Goal: Information Seeking & Learning: Find specific fact

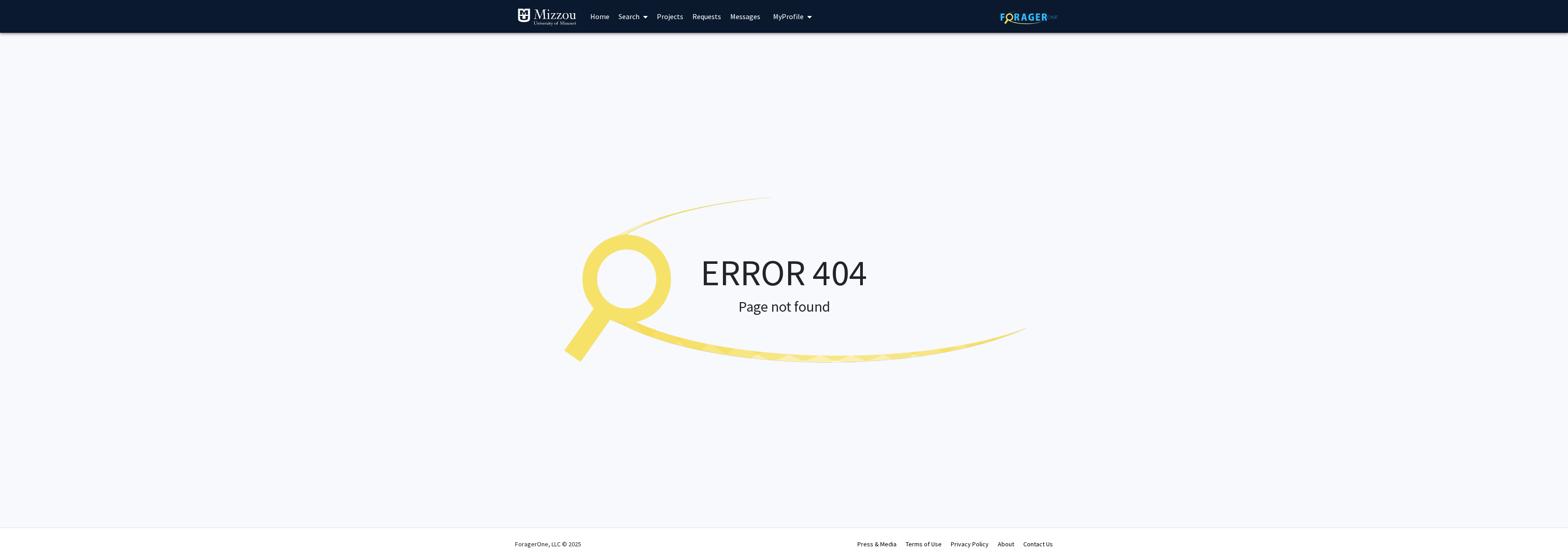
click at [601, 19] on link "Home" at bounding box center [600, 16] width 28 height 32
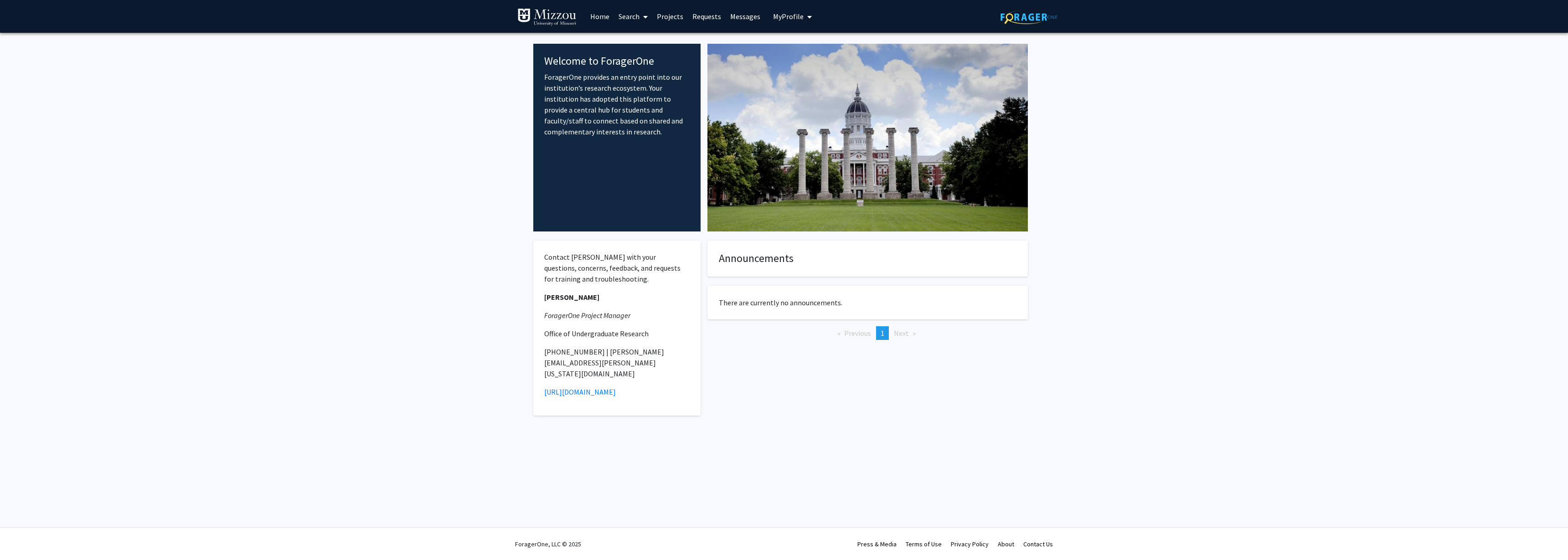
click at [799, 20] on span "My Profile" at bounding box center [788, 16] width 30 height 9
click at [814, 45] on span "[PERSON_NAME]" at bounding box center [830, 42] width 55 height 10
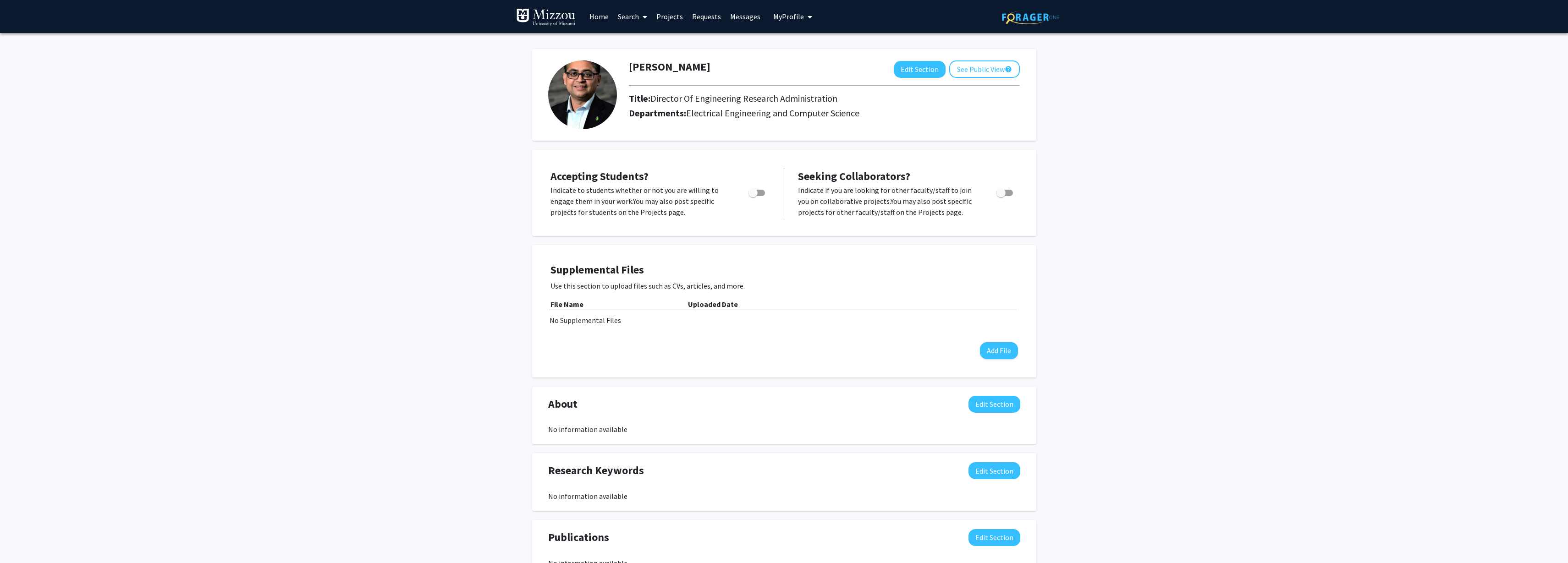
click at [632, 17] on link "Search" at bounding box center [632, 17] width 39 height 32
click at [643, 39] on span "Faculty/Staff" at bounding box center [647, 42] width 67 height 18
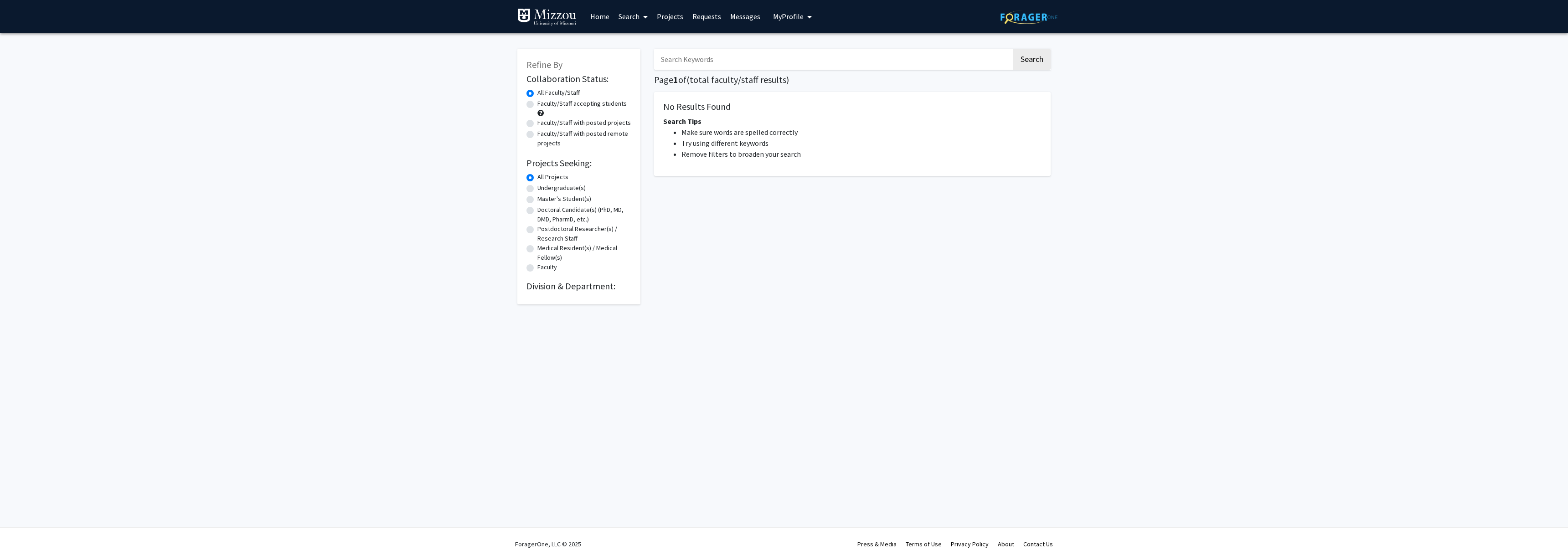
click at [746, 52] on input "Search Keywords" at bounding box center [833, 59] width 358 height 21
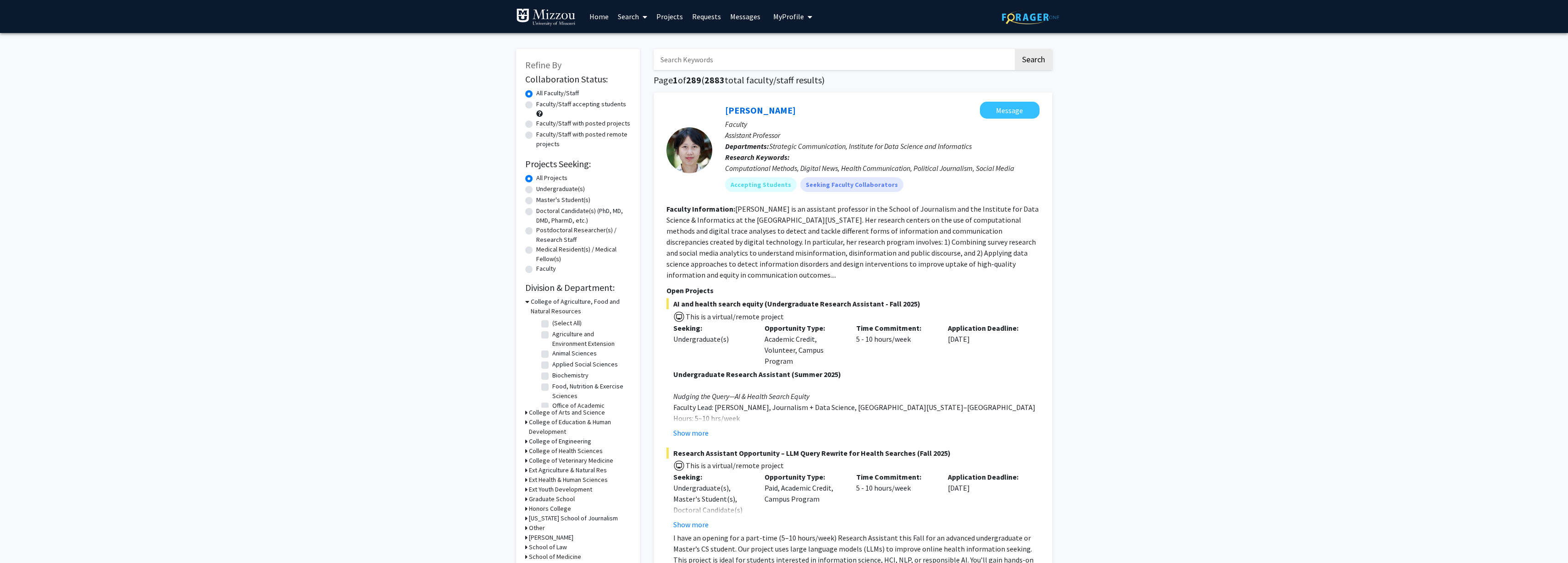
click at [952, 199] on fg-search-faculty "[PERSON_NAME] Message Faculty Assistant Professor Departments: Strategic Commun…" at bounding box center [853, 352] width 373 height 501
drag, startPoint x: 722, startPoint y: 73, endPoint x: 722, endPoint y: 67, distance: 6.0
click at [722, 64] on input "Search Keywords" at bounding box center [834, 59] width 360 height 21
type input "magnetic materials"
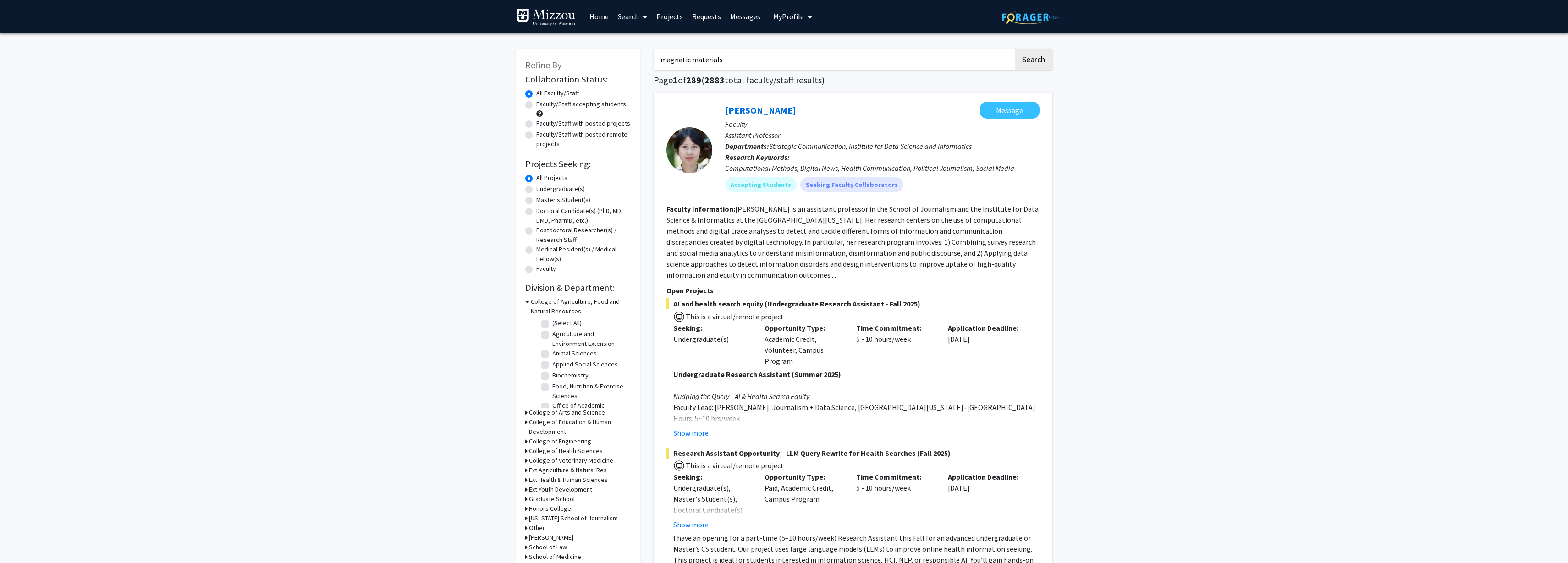
click at [1015, 49] on button "Search" at bounding box center [1033, 59] width 37 height 21
